Goal: Transaction & Acquisition: Purchase product/service

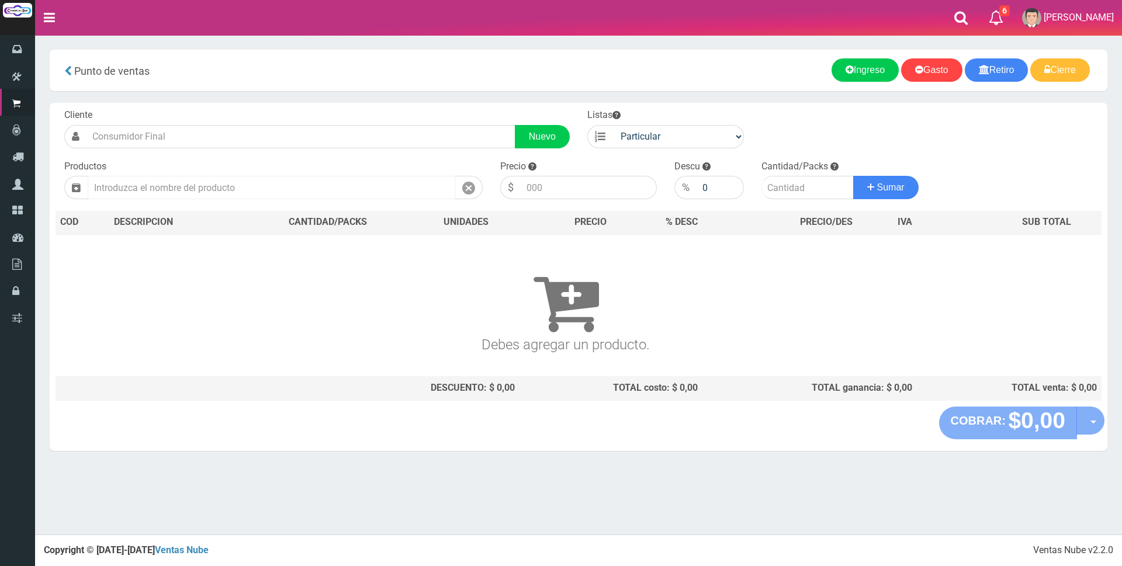
click at [209, 189] on input "text" at bounding box center [272, 187] width 368 height 23
click at [408, 199] on input "perfume" at bounding box center [272, 187] width 368 height 23
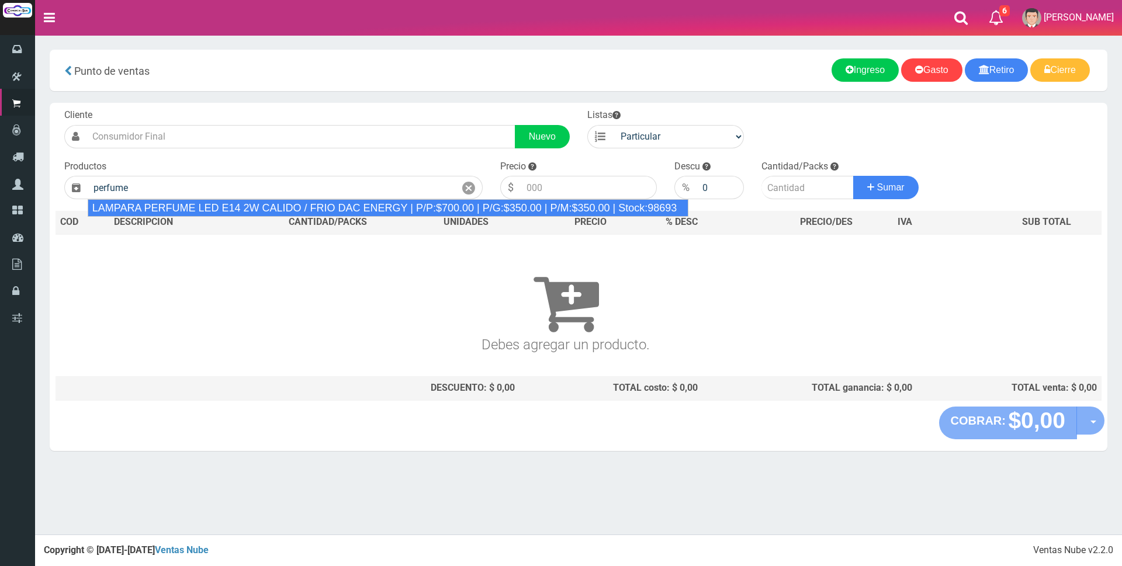
click at [408, 206] on div "LAMPARA PERFUME LED E14 2W CALIDO / FRIO DAC ENERGY | P/P:$700.00 | P/G:$350.00…" at bounding box center [388, 208] width 601 height 18
type input "LAMPARA PERFUME LED E14 2W CALIDO / FRIO DAC ENERGY | P/P:$700.00 | P/G:$350.00…"
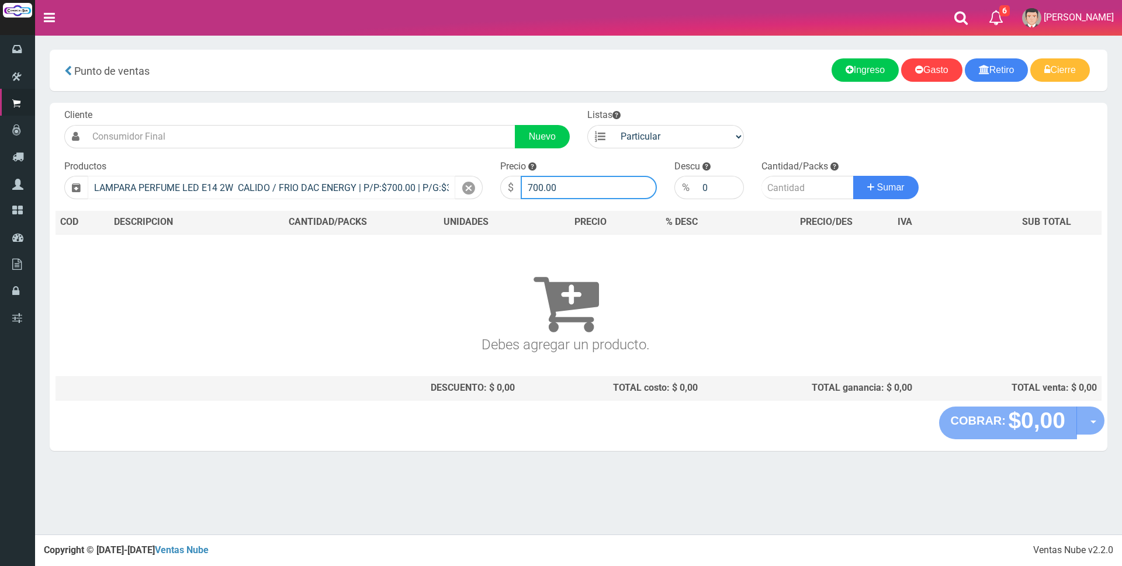
drag, startPoint x: 566, startPoint y: 186, endPoint x: 407, endPoint y: 183, distance: 159.5
click at [411, 109] on form "Cliente Nuevo Listas Particular Gremio Mayoristas" at bounding box center [579, 109] width 1046 height 0
type input "2900"
type input "1"
click at [853, 176] on button "Sumar" at bounding box center [885, 187] width 65 height 23
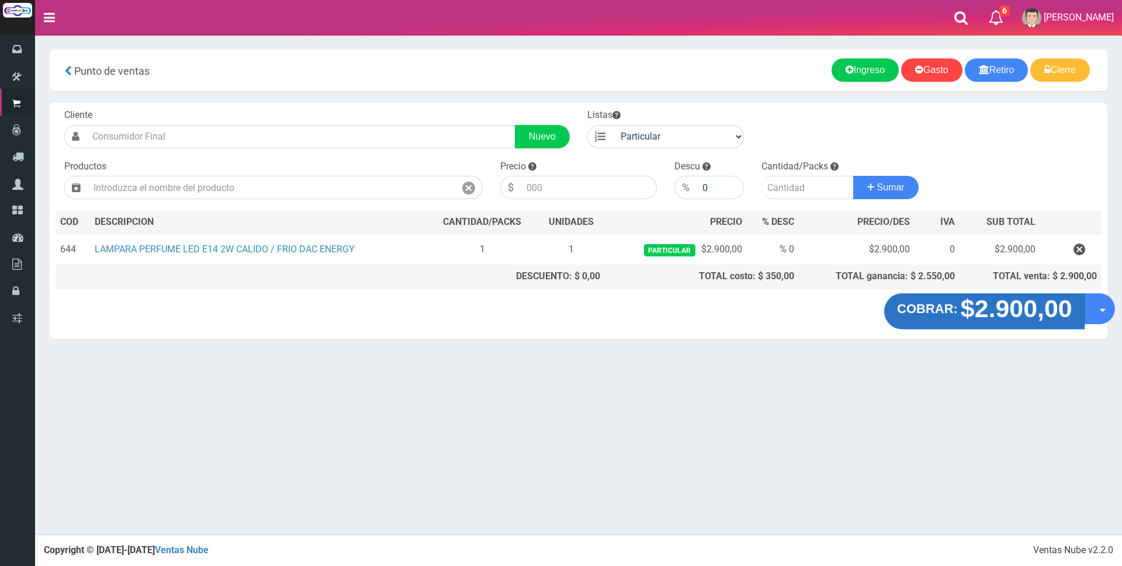
click at [1012, 317] on strong "$2.900,00" at bounding box center [1016, 308] width 112 height 27
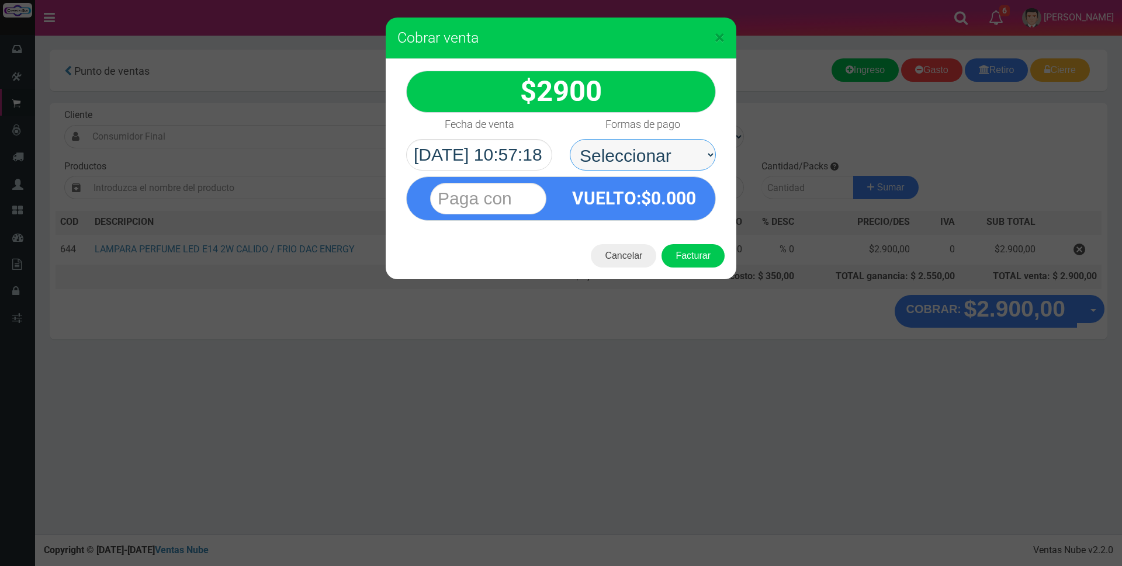
click at [693, 143] on select "Seleccionar Efectivo Tarjeta de Crédito Depósito Débito" at bounding box center [643, 155] width 146 height 32
select select "Efectivo"
click at [570, 139] on select "Seleccionar Efectivo Tarjeta de Crédito Depósito Débito" at bounding box center [643, 155] width 146 height 32
click at [529, 202] on input "text" at bounding box center [488, 199] width 116 height 32
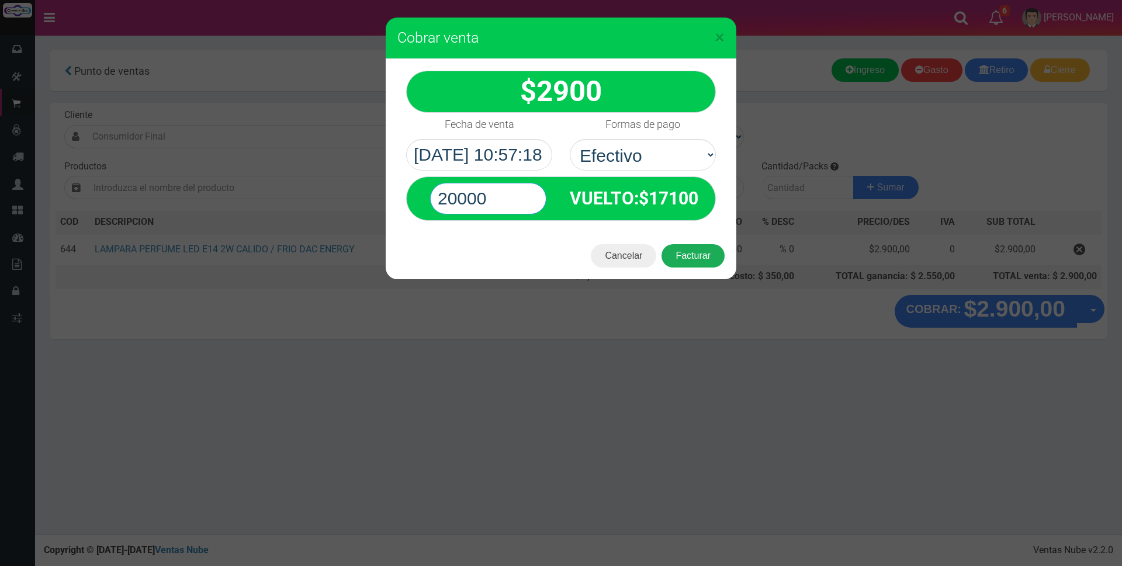
type input "20000"
click at [718, 261] on button "Facturar" at bounding box center [692, 255] width 63 height 23
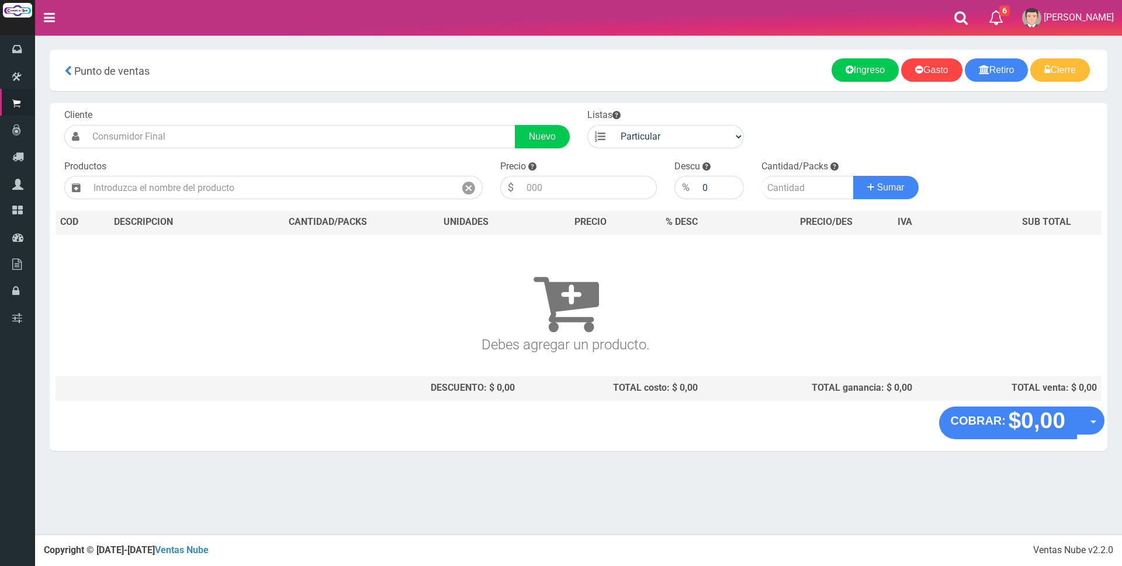
click at [940, 24] on nav "Toggle navigation 6 6 Gaston a Presup. Aceptado OS: 5 El Wed 11 Dec 2019 12:12 …" at bounding box center [578, 18] width 1087 height 36
click at [134, 190] on input "text" at bounding box center [272, 187] width 368 height 23
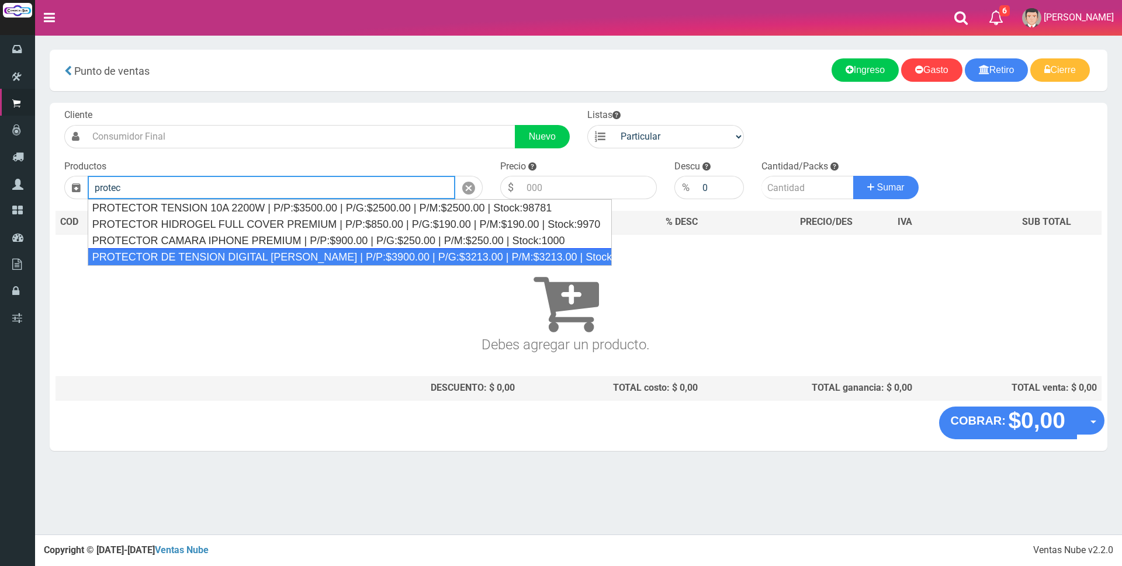
click at [371, 258] on div "PROTECTOR DE TENSION DIGITAL SICA | P/P:$3900.00 | P/G:$3213.00 | P/M:$3213.00 …" at bounding box center [350, 257] width 525 height 18
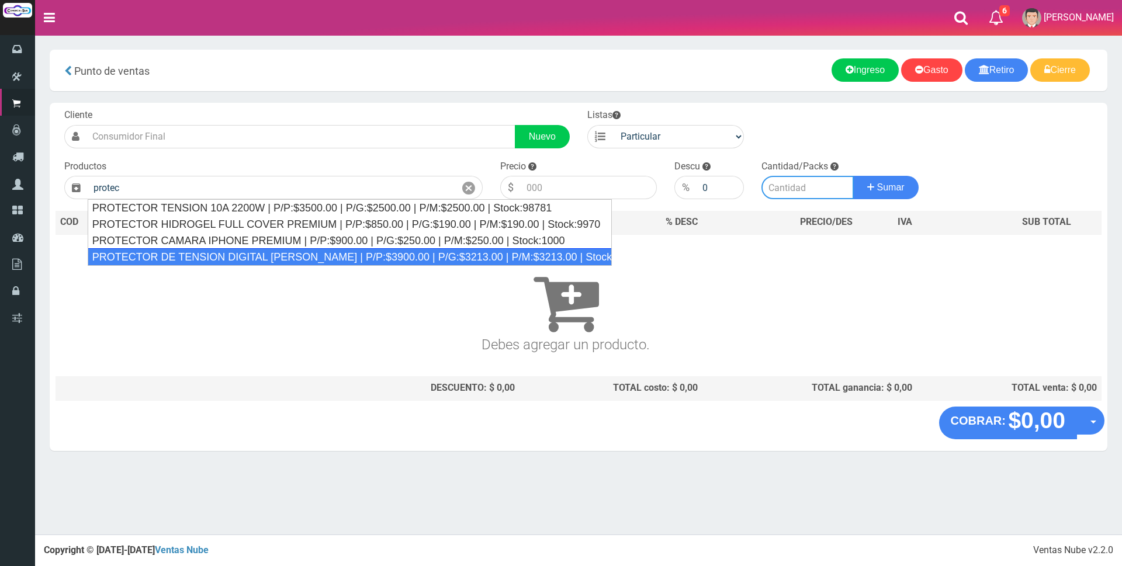
type input "PROTECTOR DE TENSION DIGITAL SICA | P/P:$3900.00 | P/G:$3213.00 | P/M:$3213.00 …"
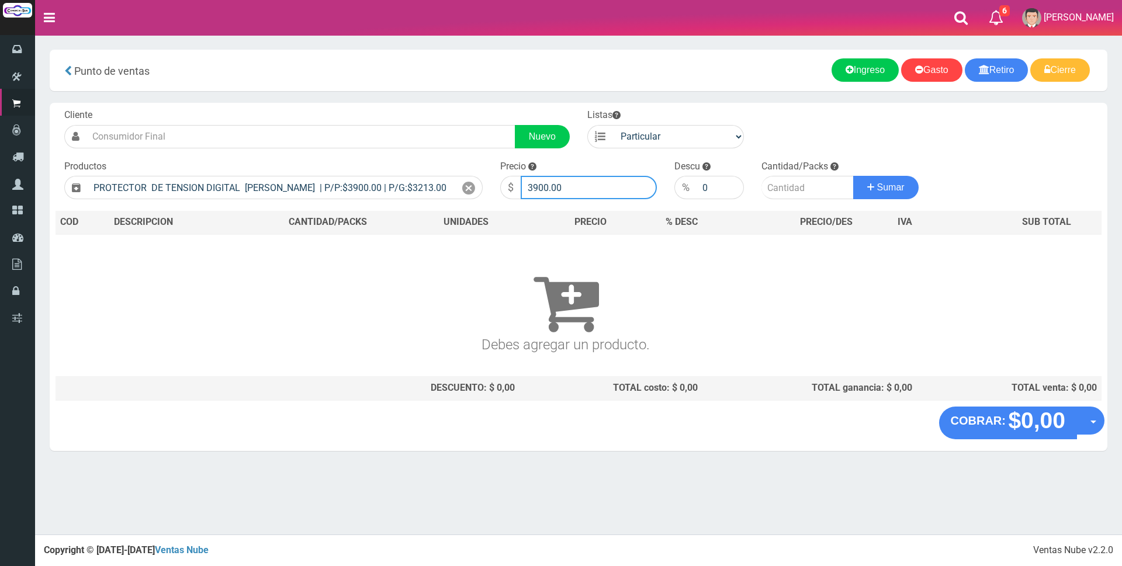
click at [597, 191] on input "3900.00" at bounding box center [589, 187] width 136 height 23
type input "3"
type input "25000"
click at [782, 188] on input "number" at bounding box center [807, 187] width 92 height 23
type input "1"
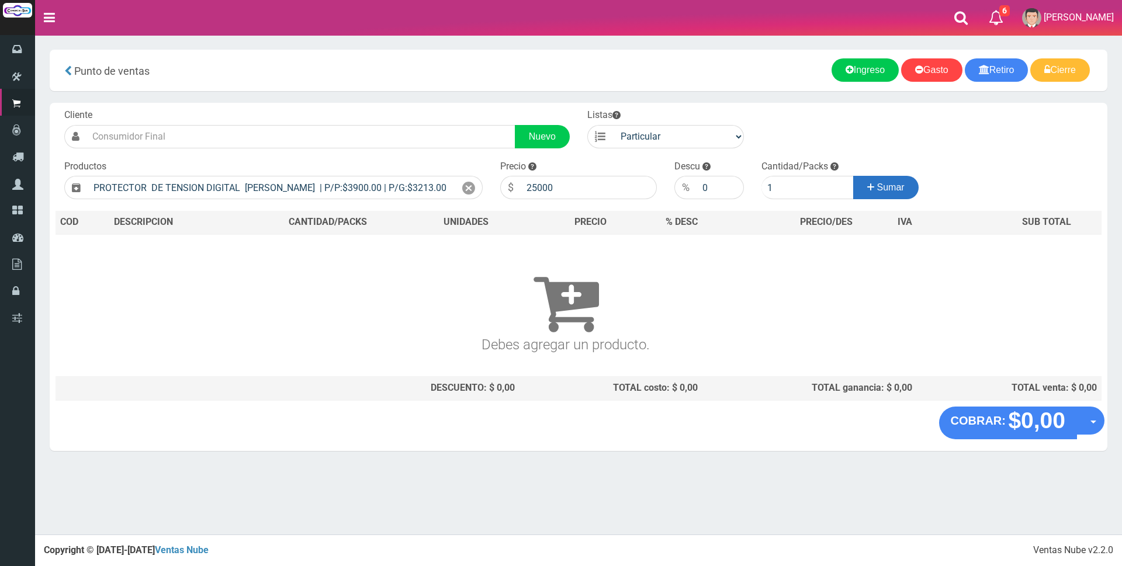
click at [895, 190] on span "Sumar" at bounding box center [890, 187] width 27 height 10
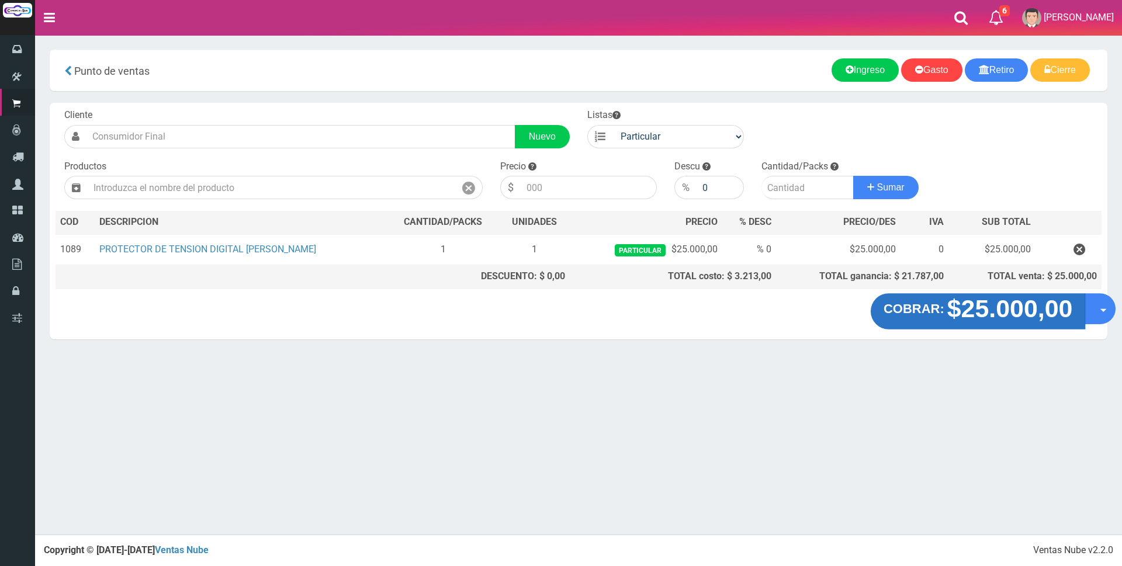
click at [977, 312] on strong "$25.000,00" at bounding box center [1010, 308] width 126 height 27
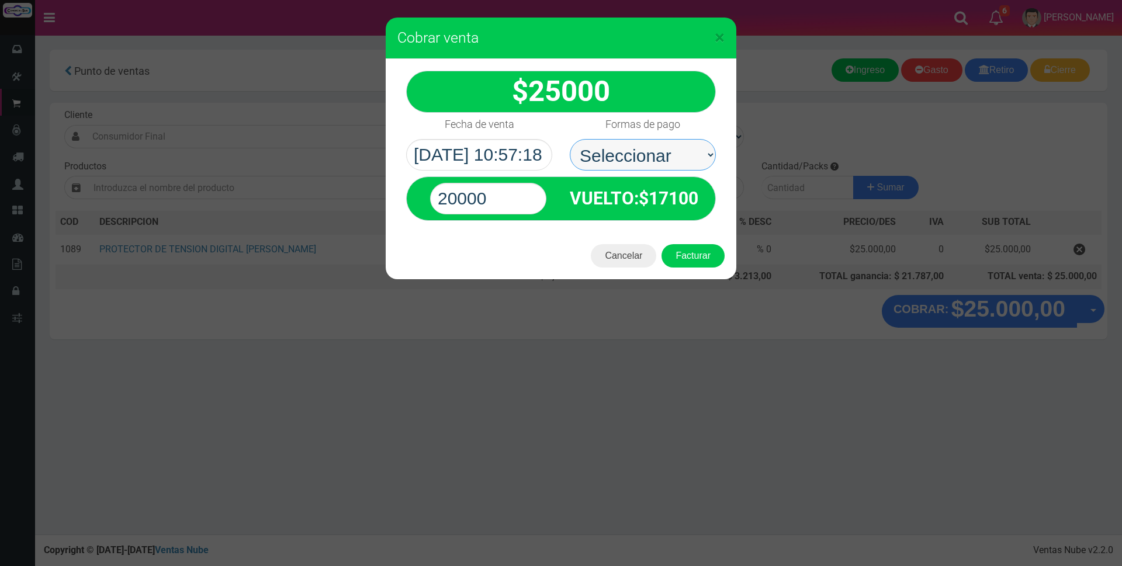
drag, startPoint x: 630, startPoint y: 155, endPoint x: 630, endPoint y: 162, distance: 6.4
click at [630, 155] on select "Seleccionar Efectivo Tarjeta de Crédito Depósito Débito" at bounding box center [643, 155] width 146 height 32
select select "Efectivo"
click at [570, 139] on select "Seleccionar Efectivo Tarjeta de Crédito Depósito Débito" at bounding box center [643, 155] width 146 height 32
click at [536, 189] on input "20000" at bounding box center [488, 199] width 116 height 32
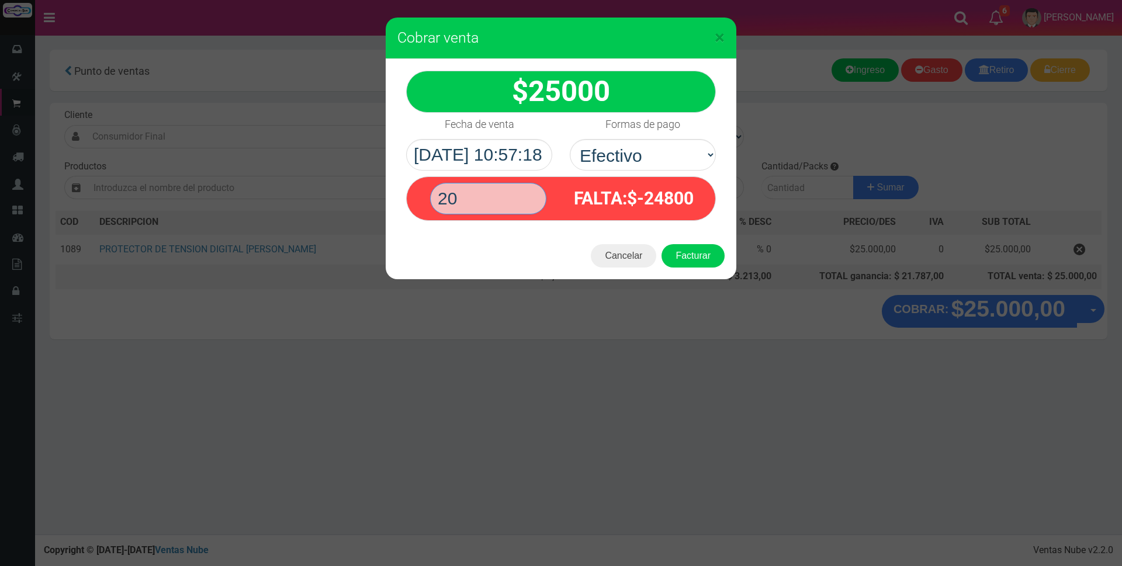
type input "2"
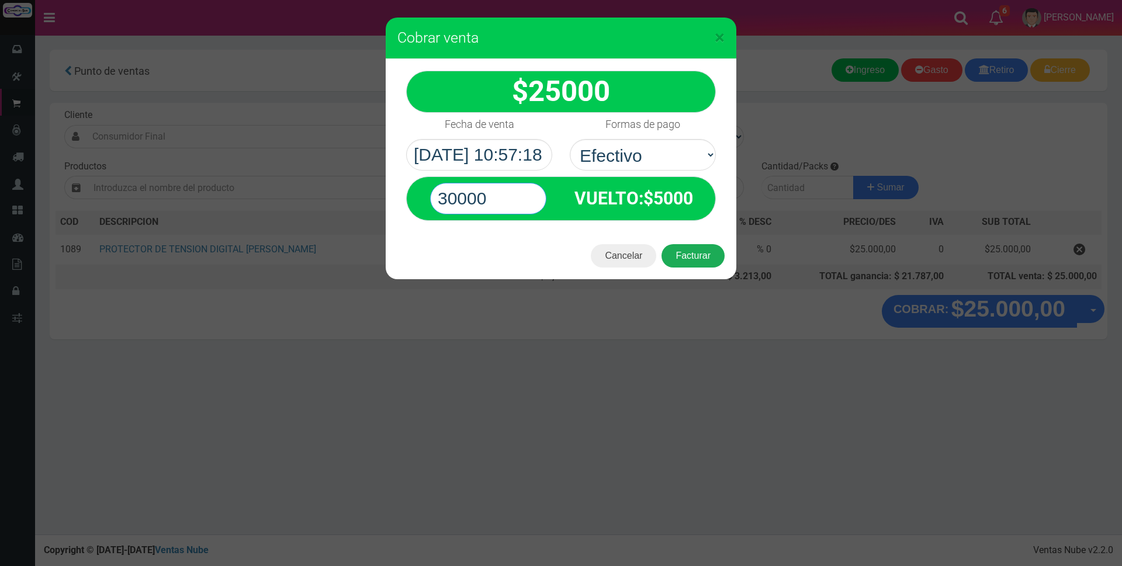
type input "30000"
click at [711, 252] on button "Facturar" at bounding box center [692, 255] width 63 height 23
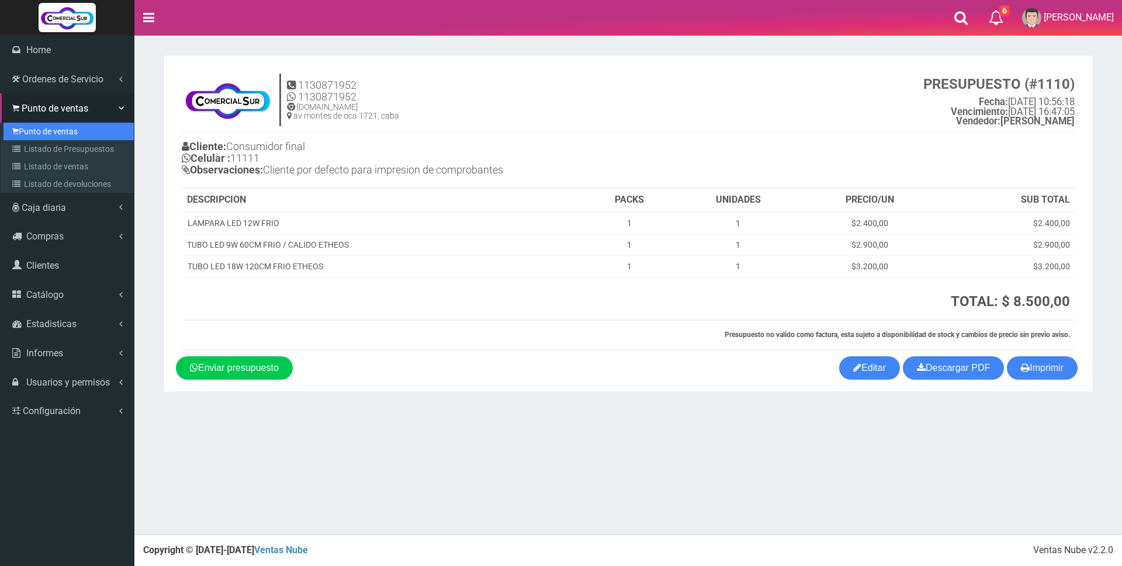
click at [54, 130] on link "Punto de ventas" at bounding box center [69, 132] width 130 height 18
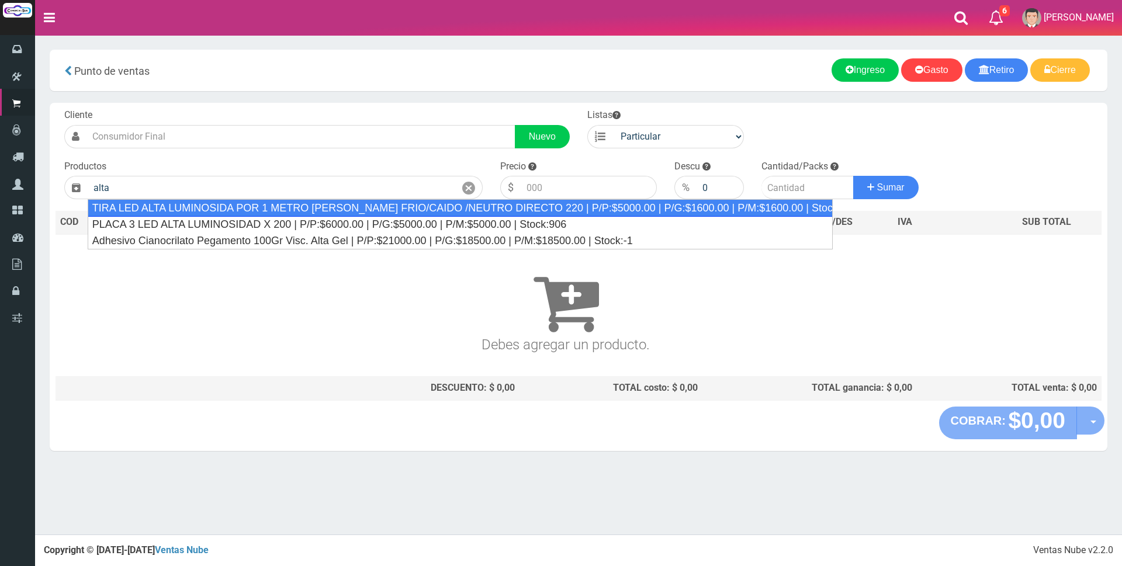
click at [310, 208] on div "TIRA LED ALTA LUMINOSIDA POR 1 METRO BLANCO FRIO/CAIDO /NEUTRO DIRECTO 220 | P/…" at bounding box center [460, 208] width 745 height 18
type input "TIRA LED ALTA LUMINOSIDA POR 1 METRO BLANCO FRIO/CAIDO /NEUTRO DIRECTO 220 | P/…"
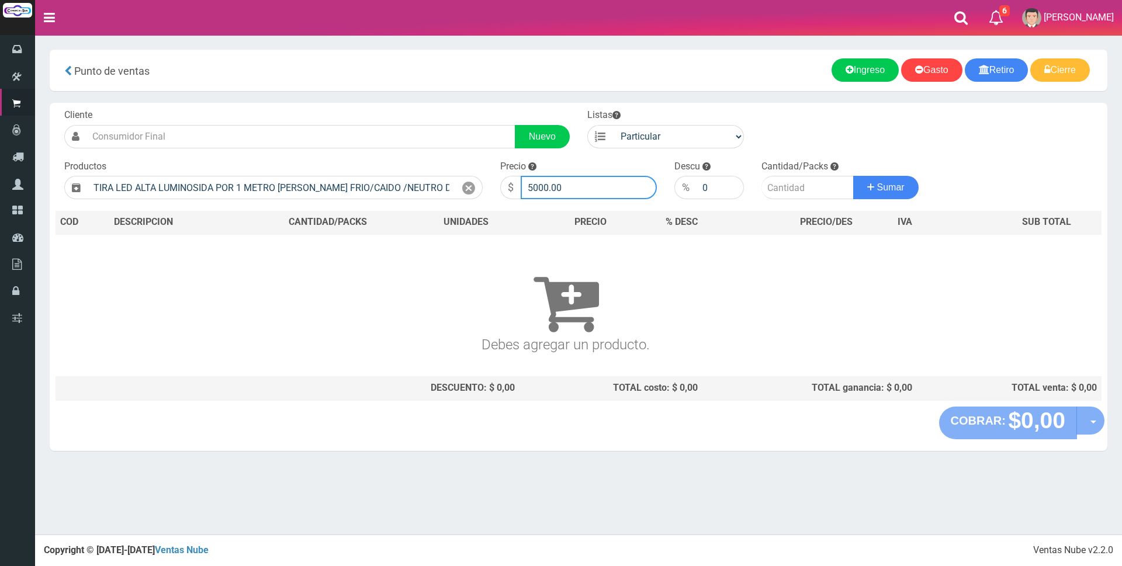
click at [600, 192] on input "5000.00" at bounding box center [589, 187] width 136 height 23
type input "5"
type input "9000"
click at [817, 192] on input "number" at bounding box center [807, 187] width 92 height 23
type input "1"
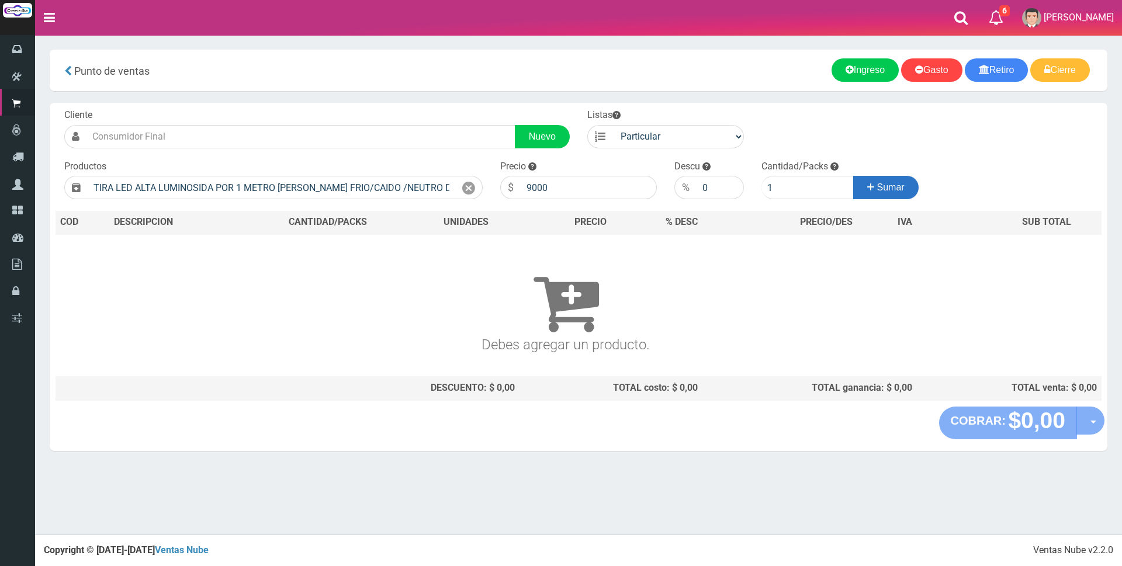
click at [878, 189] on span "Sumar" at bounding box center [890, 187] width 27 height 10
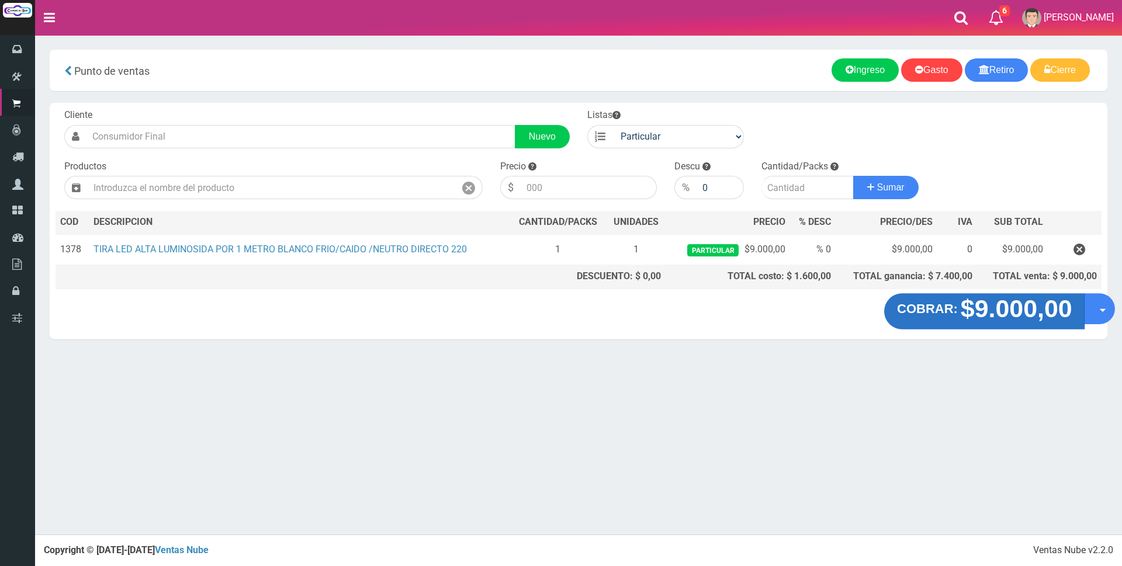
click at [985, 313] on strong "$9.000,00" at bounding box center [1016, 308] width 112 height 27
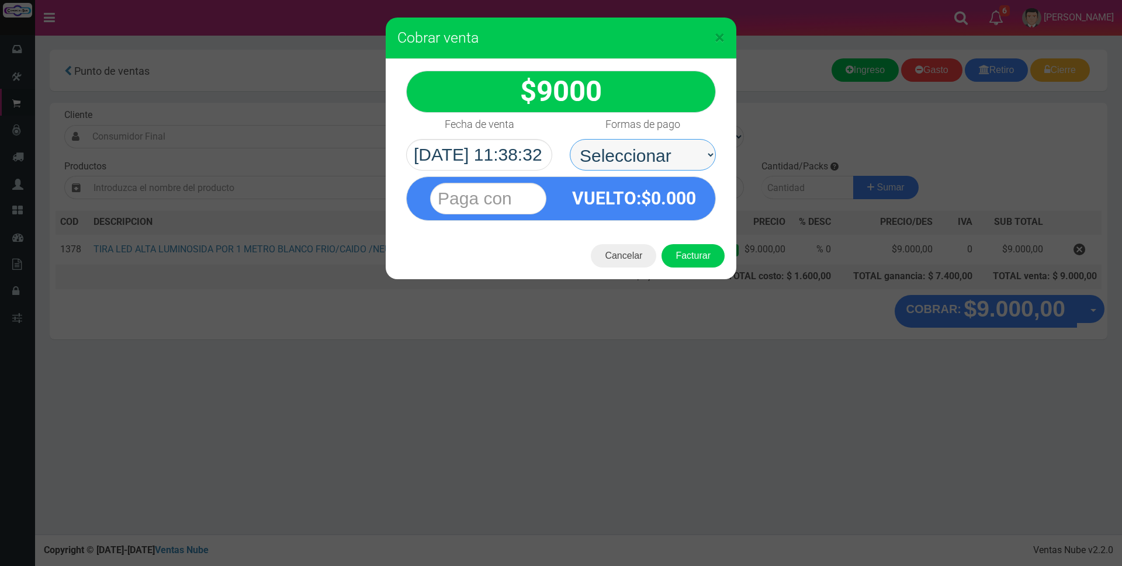
drag, startPoint x: 646, startPoint y: 170, endPoint x: 634, endPoint y: 157, distance: 17.8
click at [634, 157] on select "Seleccionar Efectivo Tarjeta de Crédito Depósito Débito" at bounding box center [643, 155] width 146 height 32
select select "Efectivo"
click at [570, 139] on select "Seleccionar Efectivo Tarjeta de Crédito Depósito Débito" at bounding box center [643, 155] width 146 height 32
click at [548, 199] on div at bounding box center [488, 198] width 146 height 43
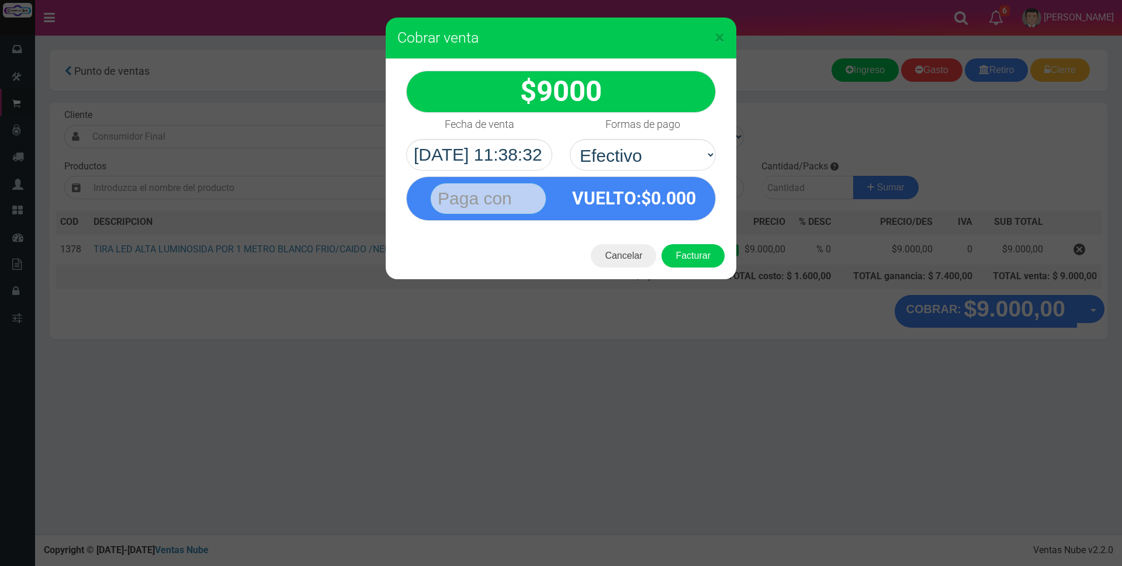
click at [527, 196] on input "text" at bounding box center [488, 199] width 116 height 32
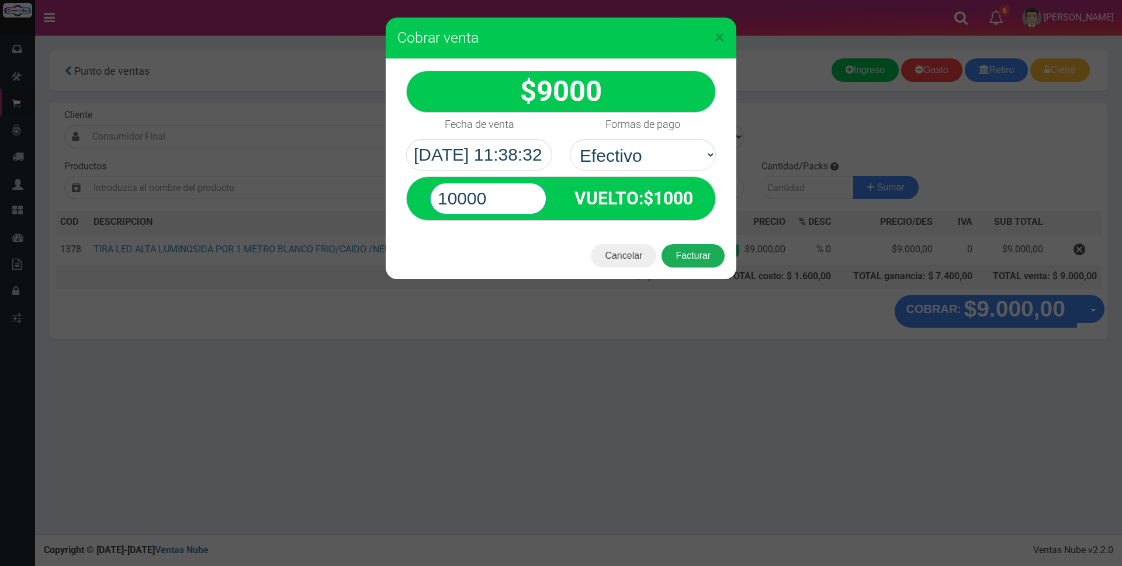
type input "10000"
click at [702, 255] on button "Facturar" at bounding box center [692, 255] width 63 height 23
